Goal: Transaction & Acquisition: Purchase product/service

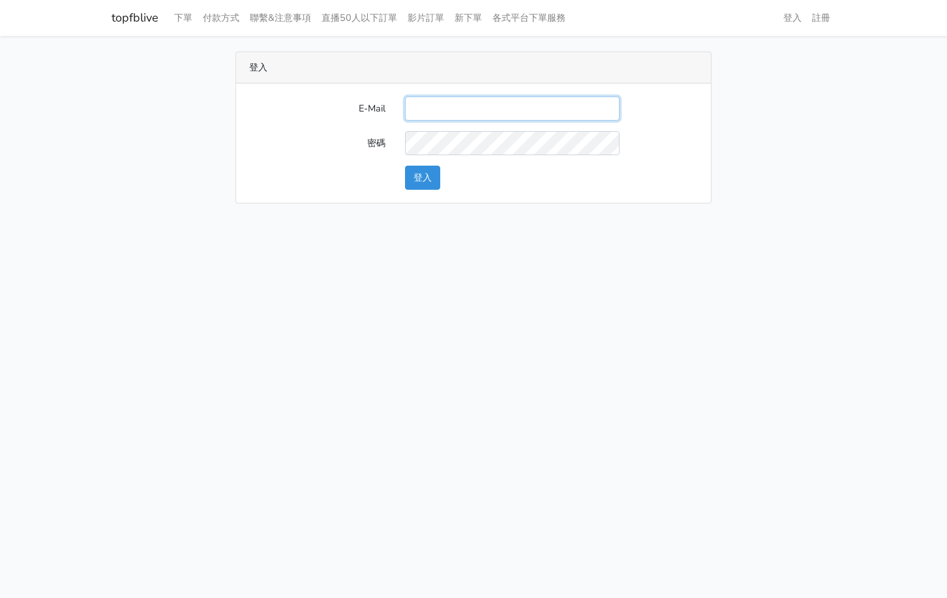
drag, startPoint x: 479, startPoint y: 108, endPoint x: 489, endPoint y: 106, distance: 9.2
click at [481, 108] on input "E-Mail" at bounding box center [512, 109] width 215 height 24
type input "kinho.leong@saikim.com.my"
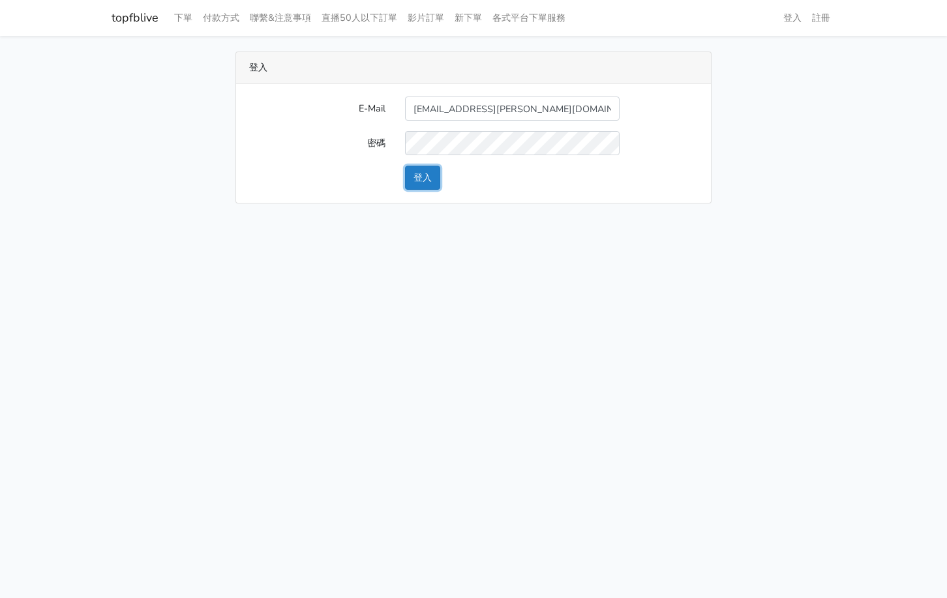
click at [436, 170] on button "登入" at bounding box center [422, 178] width 35 height 24
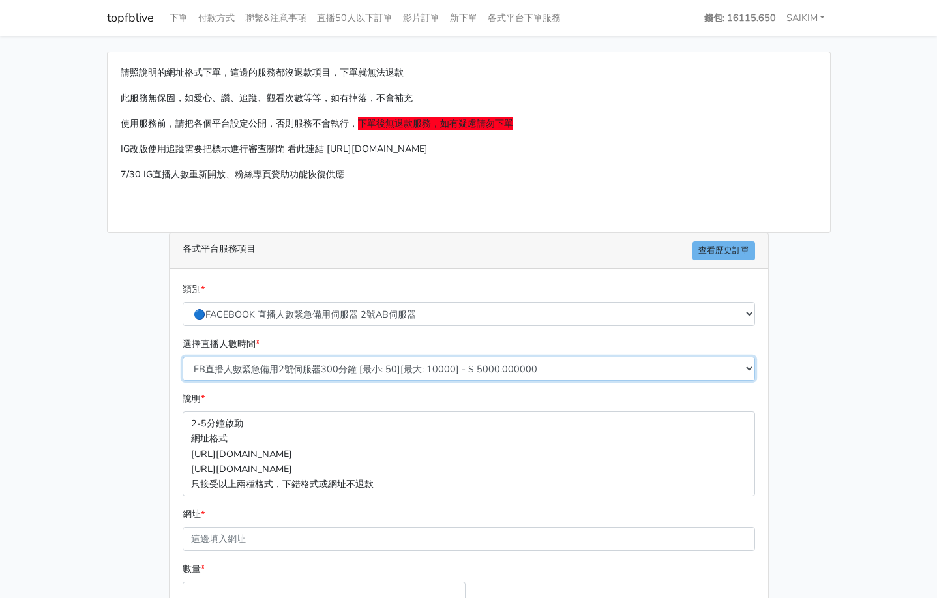
click at [360, 368] on select "FB直播人數緊急備用2號伺服器300分鐘 [最小: 50][最大: 10000] - $ 5000.000000 FB直播人數緊急備用2號伺服器60分鐘 [最…" at bounding box center [469, 369] width 573 height 24
select select "576"
click at [183, 357] on select "FB直播人數緊急備用2號伺服器300分鐘 [最小: 50][最大: 10000] - $ 5000.000000 FB直播人數緊急備用2號伺服器60分鐘 [最…" at bounding box center [469, 369] width 573 height 24
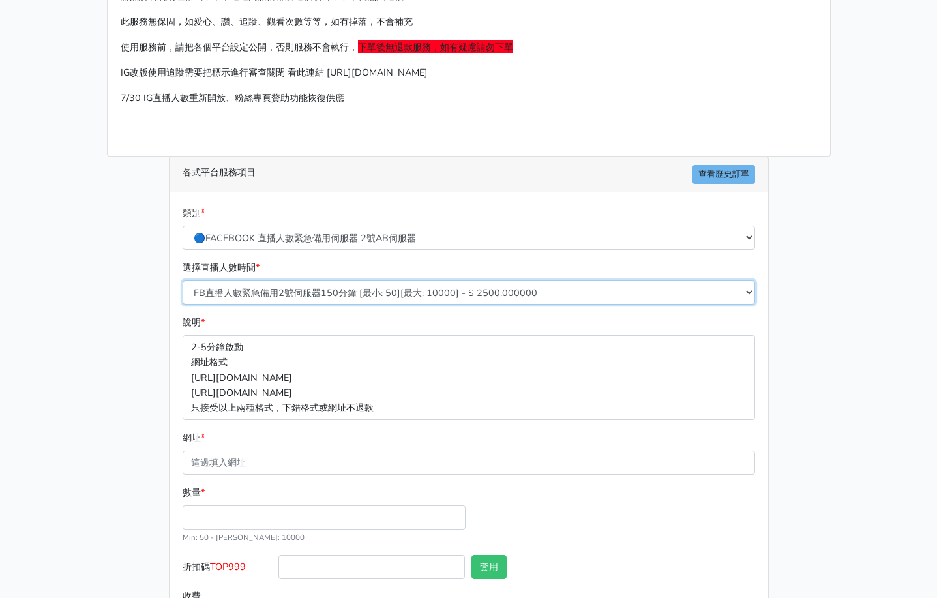
scroll to position [140, 0]
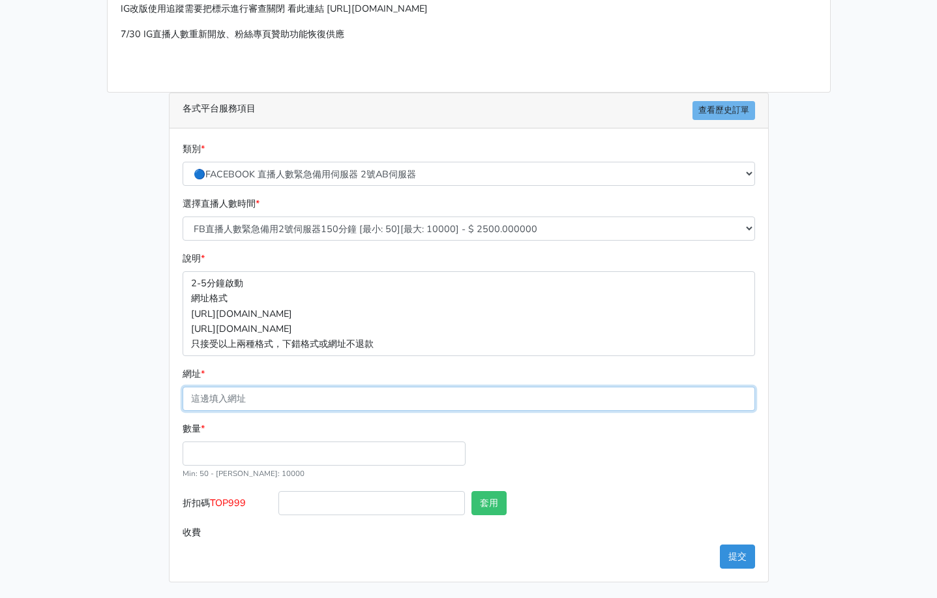
click at [286, 408] on input "網址 *" at bounding box center [469, 399] width 573 height 24
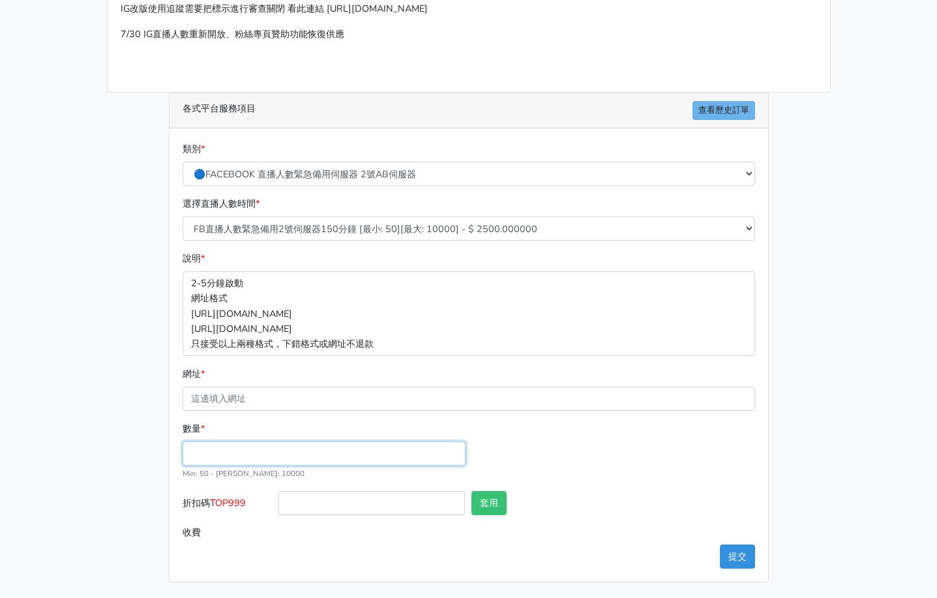
click at [217, 450] on input "數量 *" at bounding box center [324, 454] width 283 height 24
type input "300"
type input "750.000"
click at [234, 498] on span "TOP999" at bounding box center [228, 502] width 36 height 13
click at [279, 498] on input "折扣碼 TOP999" at bounding box center [372, 503] width 187 height 24
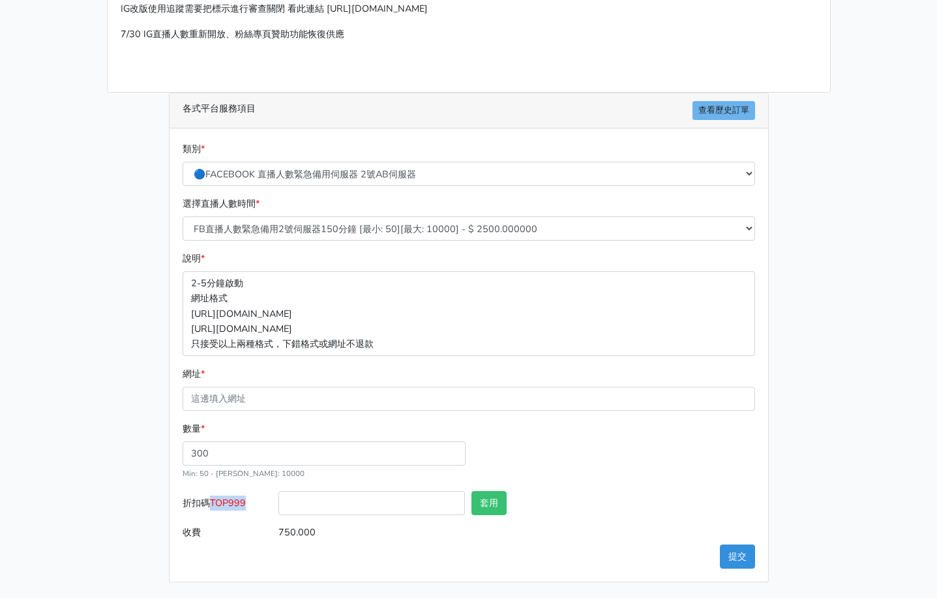
click at [234, 498] on span "TOP999" at bounding box center [228, 502] width 36 height 13
click at [279, 498] on input "折扣碼 TOP999" at bounding box center [372, 503] width 187 height 24
copy span "TOP999"
click at [307, 507] on input "折扣碼 TOP999" at bounding box center [372, 503] width 187 height 24
paste input "TOP999"
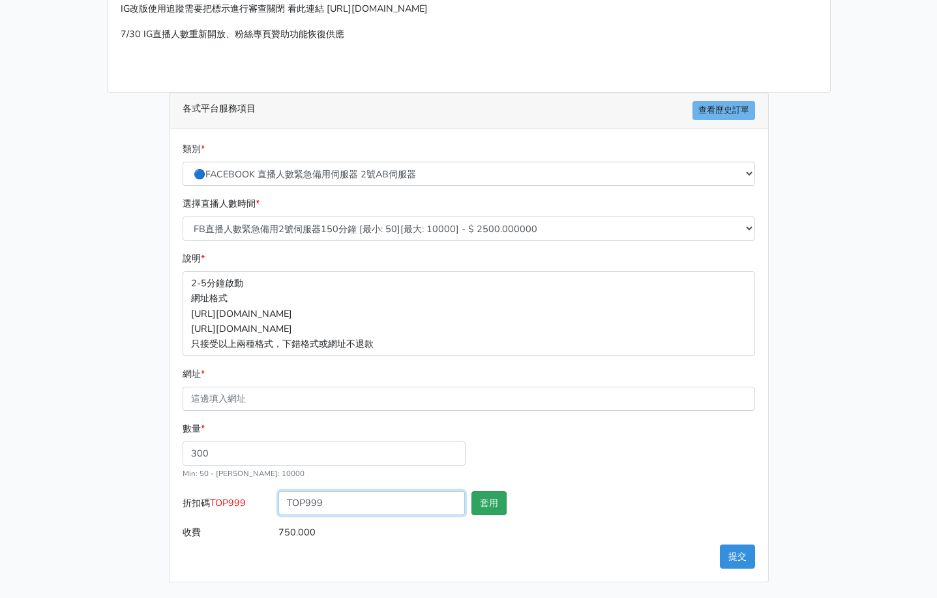
type input "TOP999"
click at [506, 509] on button "套用" at bounding box center [489, 503] width 35 height 24
type input "套用失敗"
drag, startPoint x: 330, startPoint y: 513, endPoint x: 343, endPoint y: 494, distance: 23.0
click at [331, 511] on input "TOP999" at bounding box center [372, 503] width 187 height 24
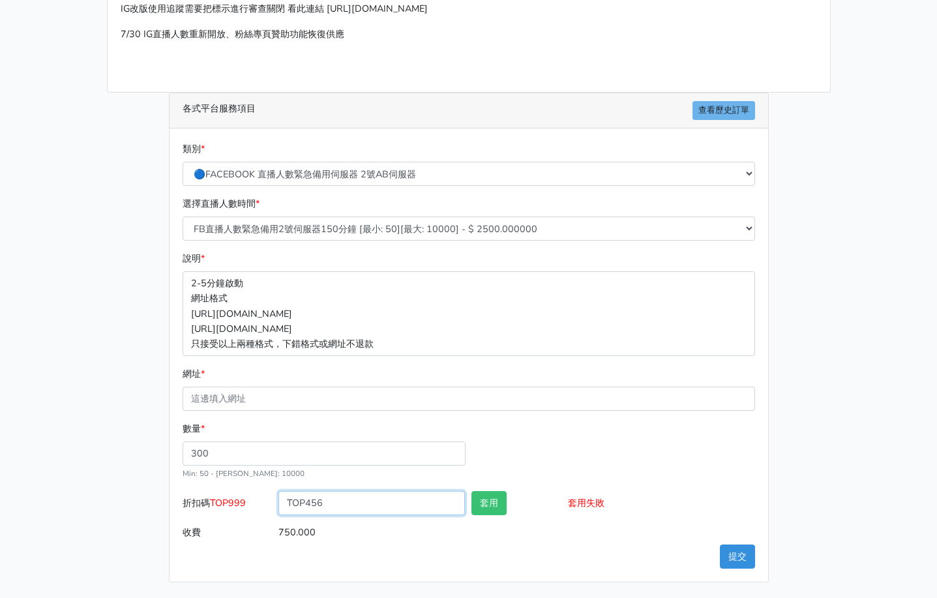
type input "TOP456"
click at [504, 503] on button "套用" at bounding box center [489, 503] width 35 height 24
type input "套用成功"
type input "720.000"
click at [531, 468] on div "數量 * 300 Min: 50 - [PERSON_NAME]: 10000" at bounding box center [468, 456] width 579 height 70
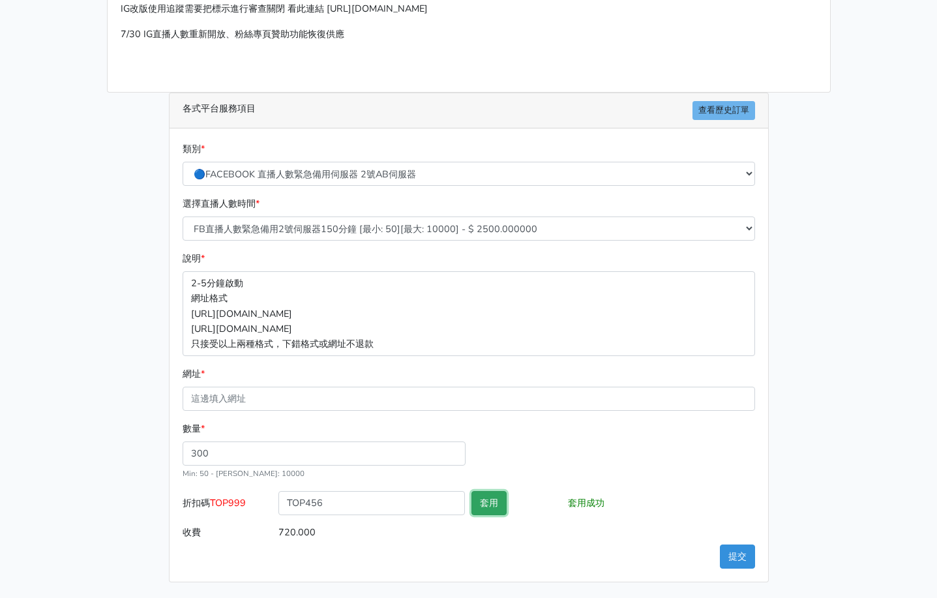
click at [495, 502] on button "套用" at bounding box center [489, 503] width 35 height 24
click at [399, 404] on input "網址 *" at bounding box center [469, 399] width 573 height 24
paste input "[URL][DOMAIN_NAME][DOMAIN_NAME]"
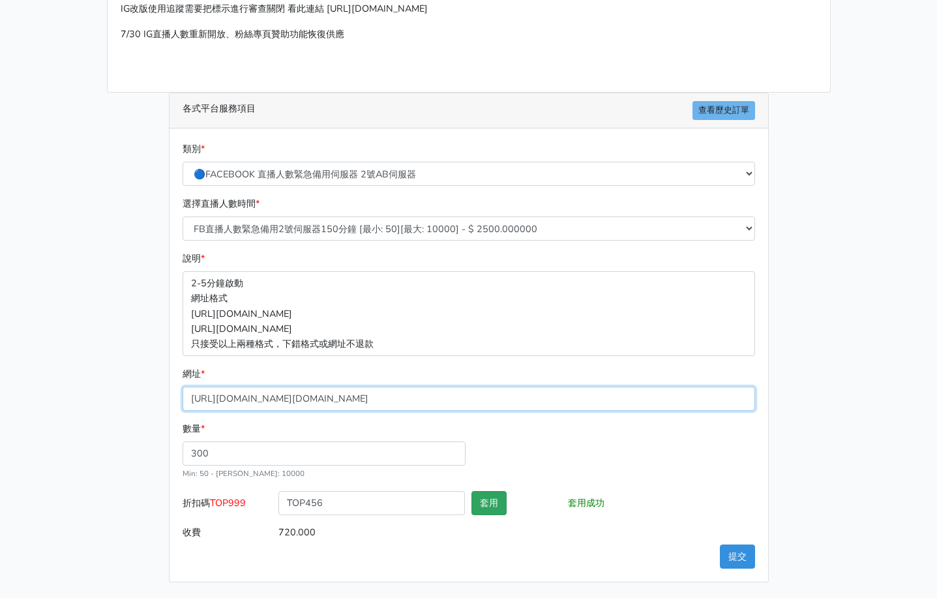
type input "[URL][DOMAIN_NAME][DOMAIN_NAME]"
click at [492, 513] on button "套用" at bounding box center [489, 503] width 35 height 24
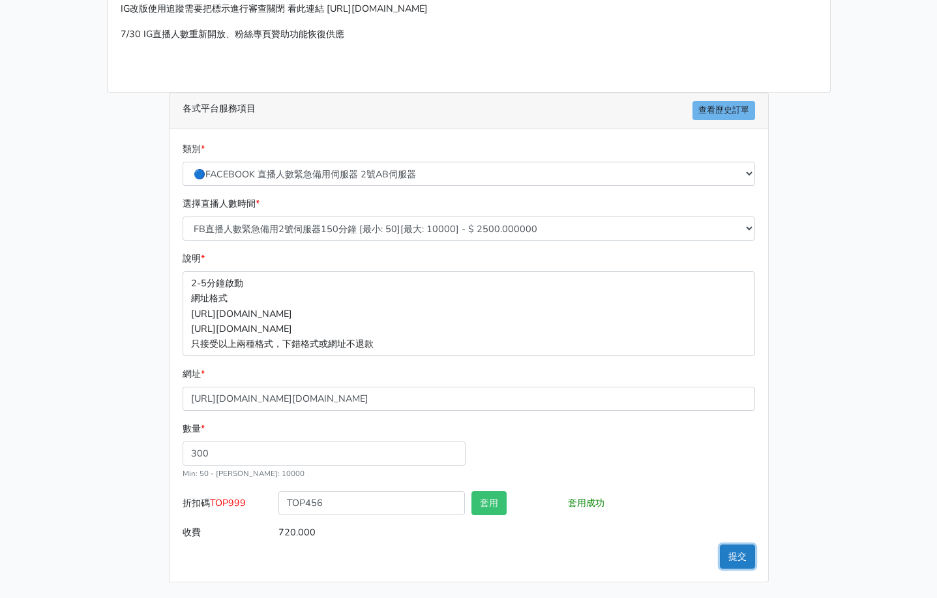
click at [731, 558] on button "提交" at bounding box center [737, 557] width 35 height 24
